Goal: Check status

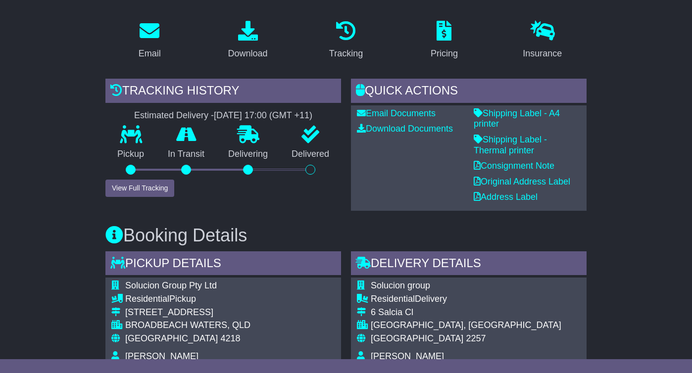
scroll to position [167, 0]
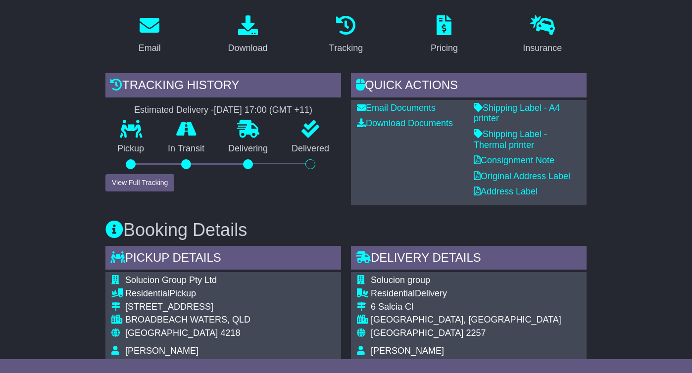
click at [585, 55] on div "Insurance" at bounding box center [542, 35] width 98 height 47
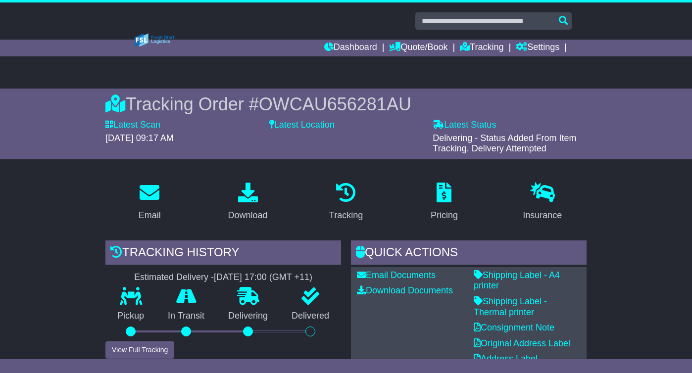
drag, startPoint x: 501, startPoint y: 149, endPoint x: 432, endPoint y: 137, distance: 70.9
click at [432, 137] on div "Latest Status - Delivering - Status Added From Item Tracking. Delivery Attempted" at bounding box center [510, 137] width 164 height 35
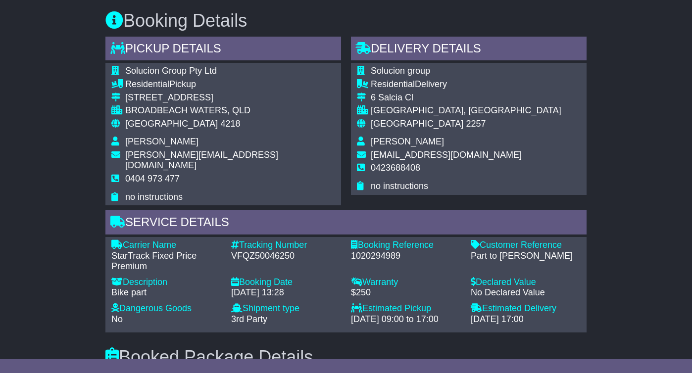
scroll to position [377, 0]
